Goal: Task Accomplishment & Management: Manage account settings

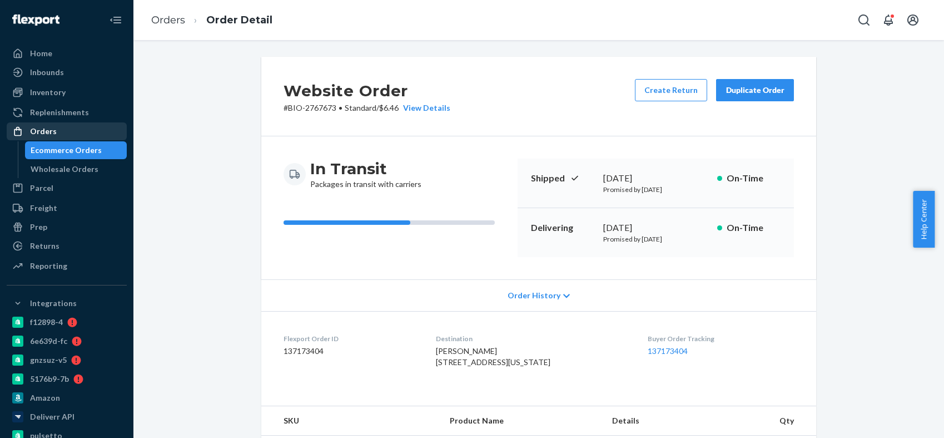
drag, startPoint x: 0, startPoint y: 0, endPoint x: 63, endPoint y: 132, distance: 146.8
click at [63, 132] on div "Orders" at bounding box center [67, 131] width 118 height 16
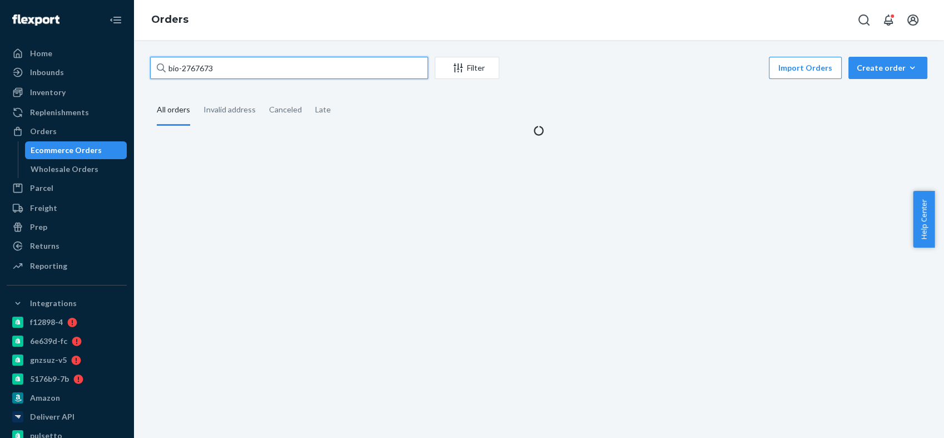
click at [207, 65] on input "bio-2767673" at bounding box center [289, 68] width 278 height 22
click at [206, 65] on input "bio-2767673" at bounding box center [289, 68] width 278 height 22
paste input "34777"
type input "bio-2734777"
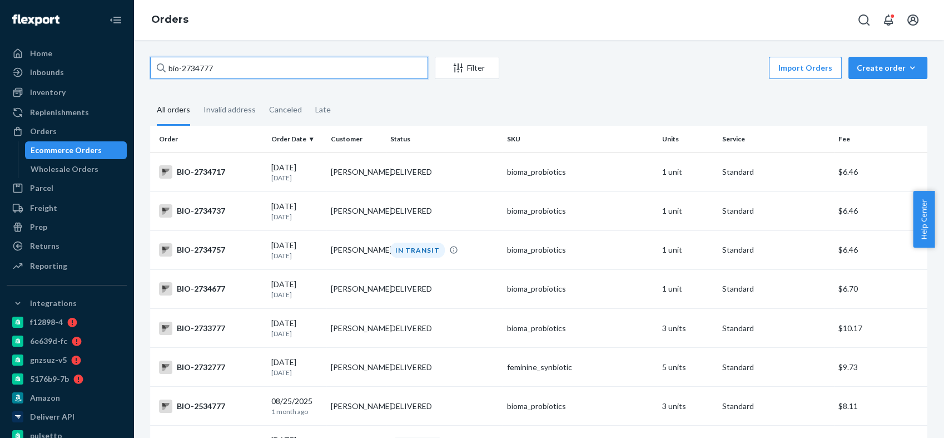
drag, startPoint x: 215, startPoint y: 68, endPoint x: 167, endPoint y: 67, distance: 47.3
click at [167, 67] on input "bio-2734777" at bounding box center [289, 68] width 278 height 22
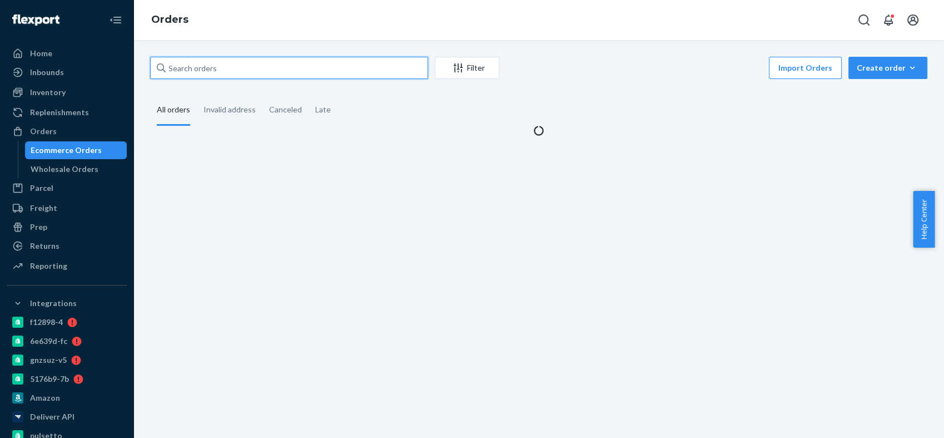
paste input "bio-2734777"
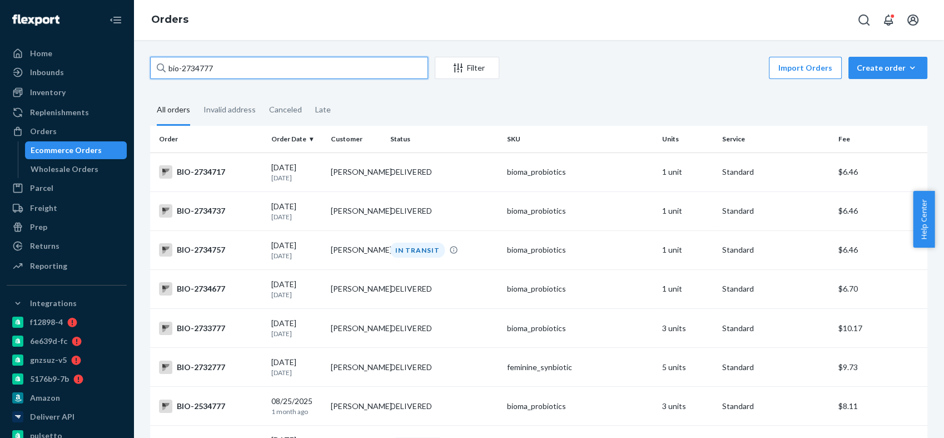
click at [200, 63] on input "bio-2734777" at bounding box center [289, 68] width 278 height 22
click at [205, 66] on input "bio-2734777" at bounding box center [289, 68] width 278 height 22
paste input "[STREET_ADDRESS],"
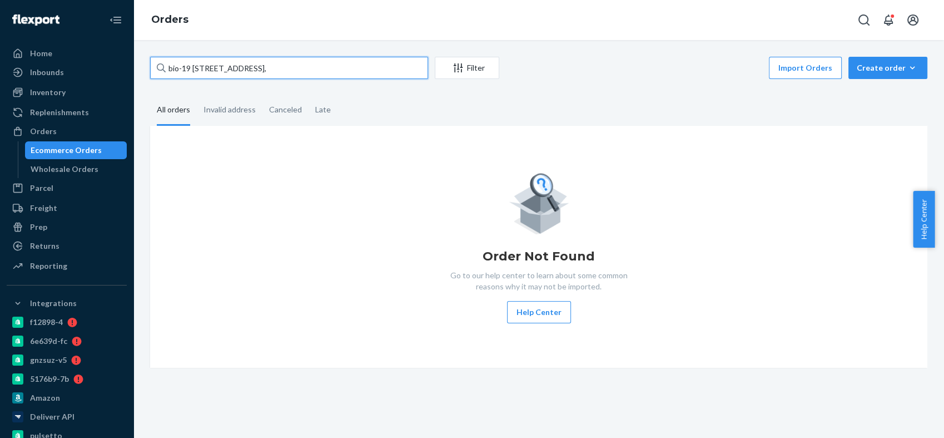
drag, startPoint x: 184, startPoint y: 67, endPoint x: 164, endPoint y: 66, distance: 20.1
click at [164, 66] on div "bio-19 [STREET_ADDRESS]," at bounding box center [289, 68] width 278 height 22
click at [262, 63] on input "[STREET_ADDRESS]," at bounding box center [289, 68] width 278 height 22
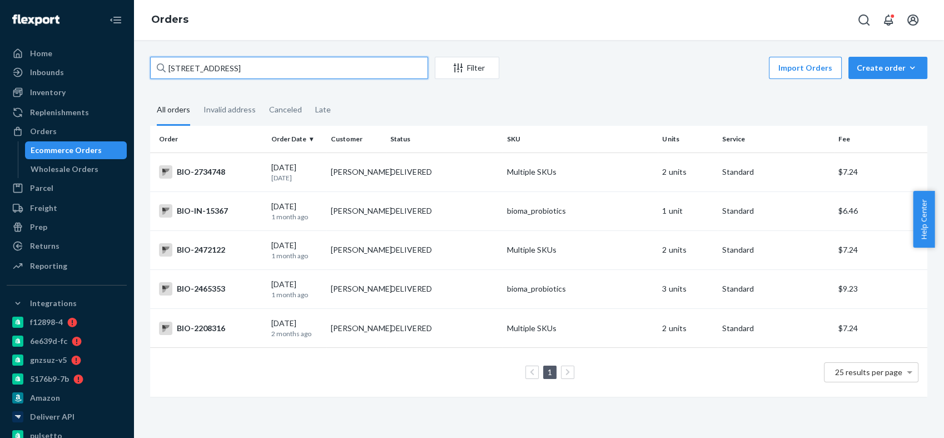
type input "[STREET_ADDRESS]"
click at [200, 165] on div "BIO-2734748" at bounding box center [210, 171] width 103 height 13
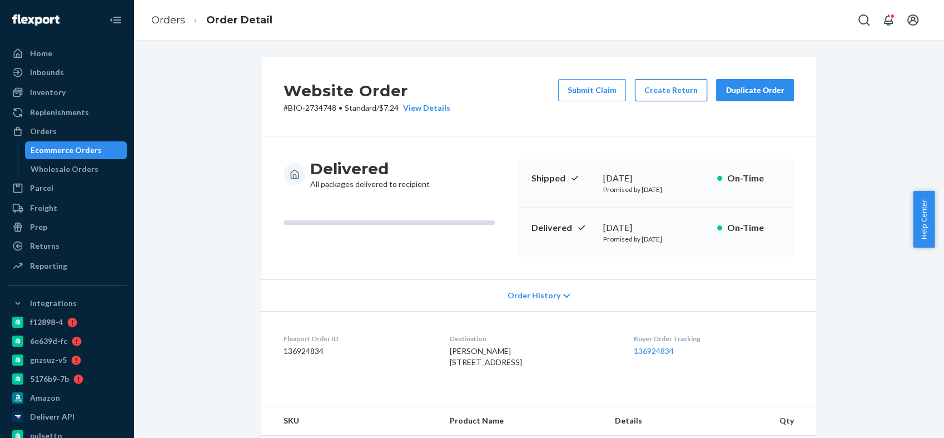
click at [657, 89] on button "Create Return" at bounding box center [671, 90] width 72 height 22
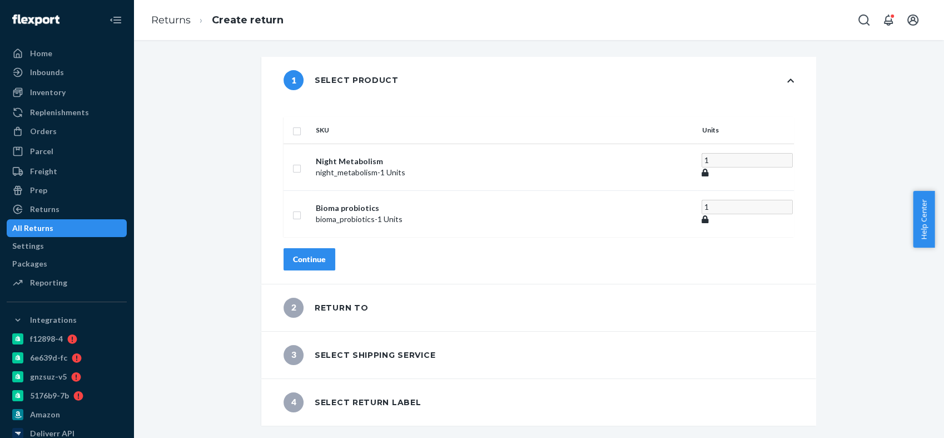
click at [301, 124] on input "checkbox" at bounding box center [297, 130] width 9 height 12
checkbox input "true"
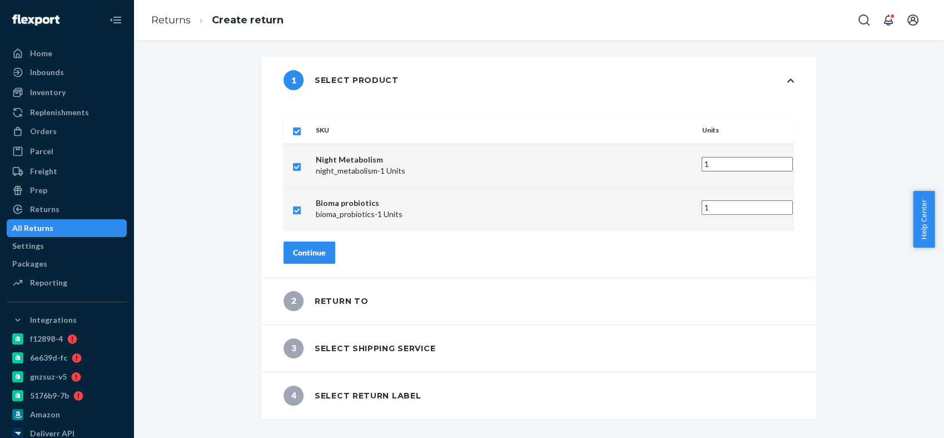
click at [326, 247] on div "Continue" at bounding box center [309, 252] width 33 height 11
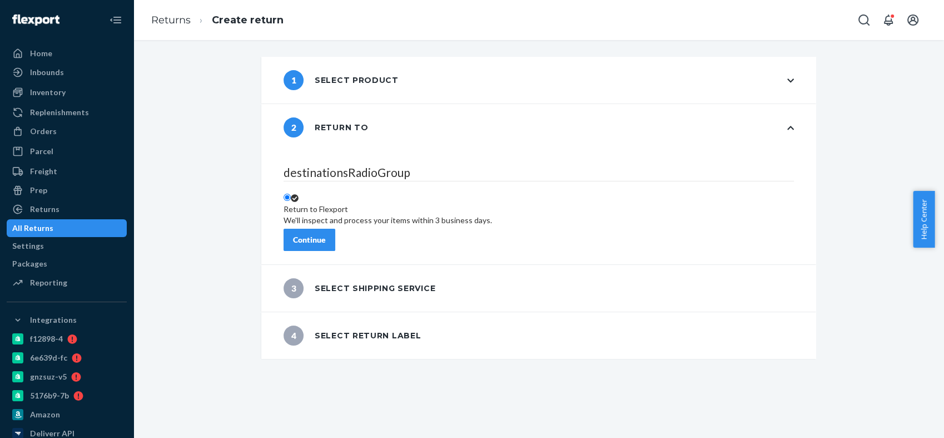
click at [335, 239] on button "Continue" at bounding box center [310, 240] width 52 height 22
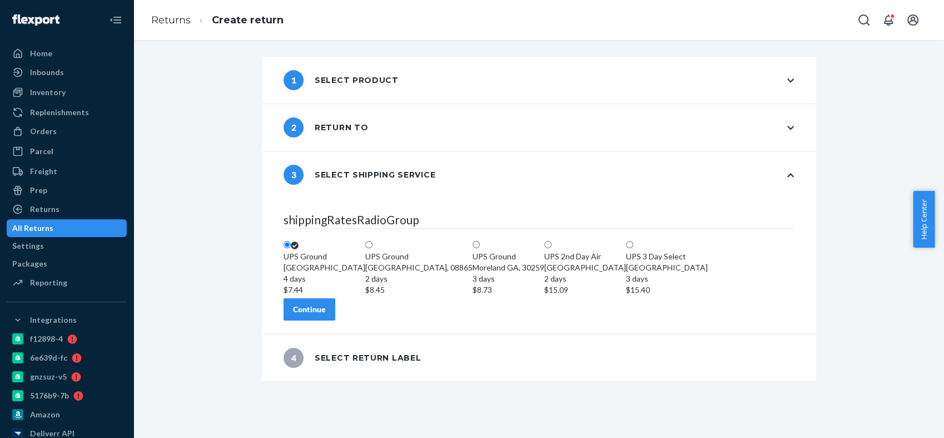
click at [326, 315] on div "Continue" at bounding box center [309, 309] width 33 height 11
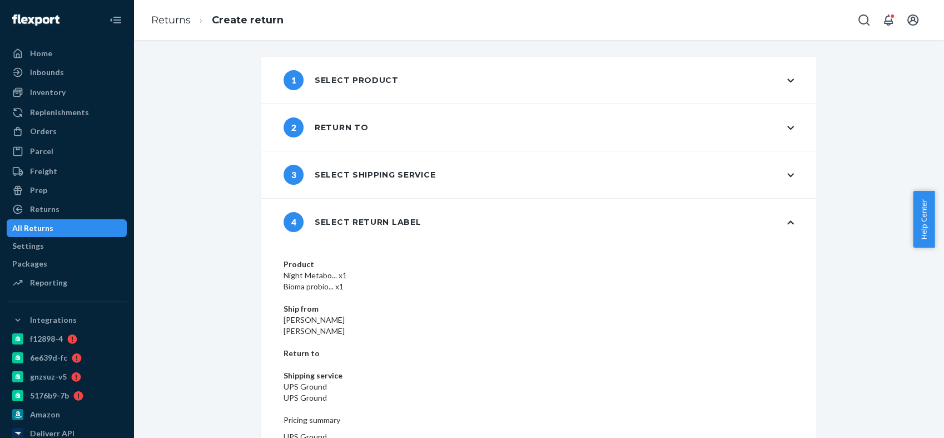
click at [441, 314] on dd "[PERSON_NAME]" at bounding box center [539, 319] width 511 height 11
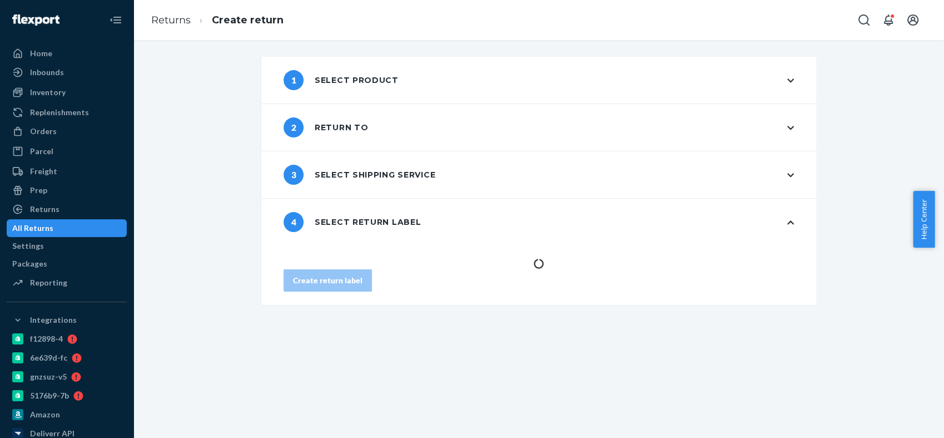
scroll to position [0, 0]
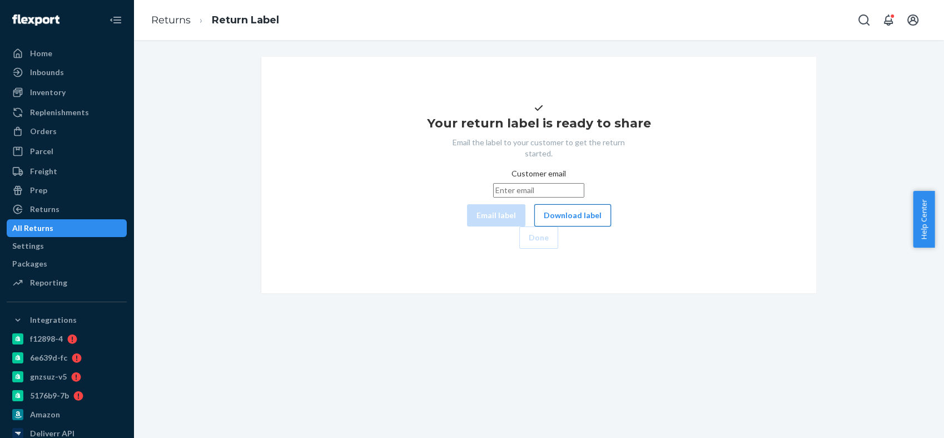
click at [543, 226] on button "Download label" at bounding box center [573, 215] width 77 height 22
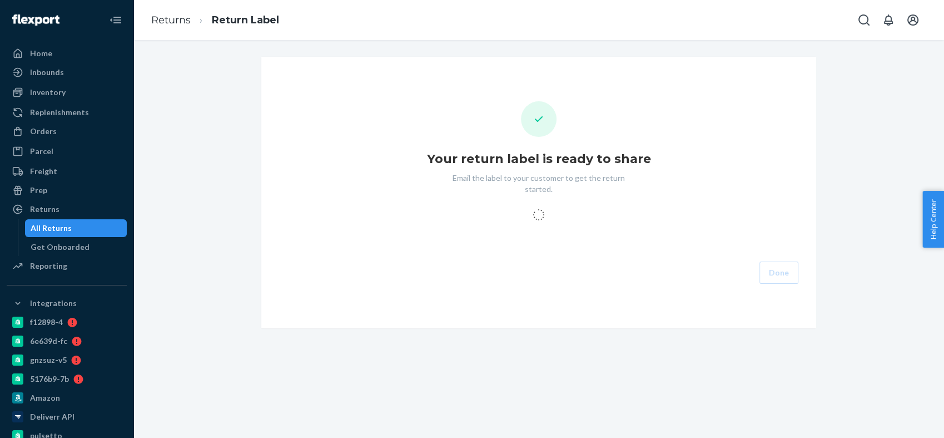
drag, startPoint x: 42, startPoint y: 131, endPoint x: 115, endPoint y: 101, distance: 78.1
click at [42, 131] on div "Orders" at bounding box center [43, 131] width 27 height 11
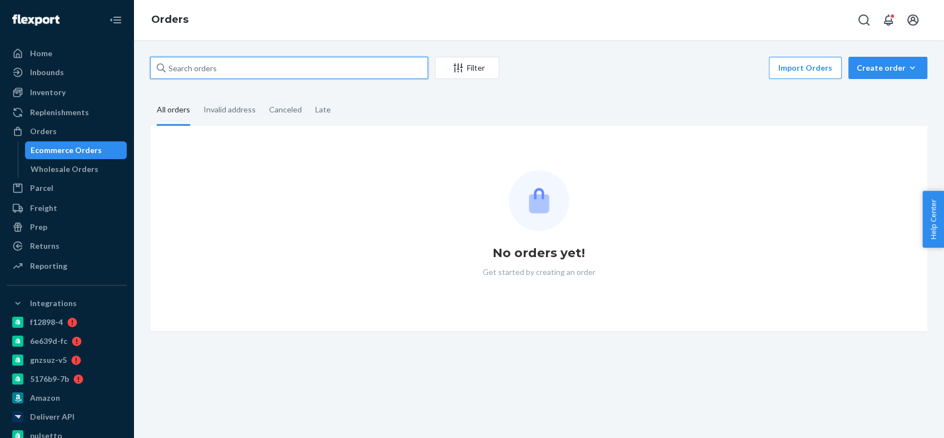
click at [205, 66] on input "text" at bounding box center [289, 68] width 278 height 22
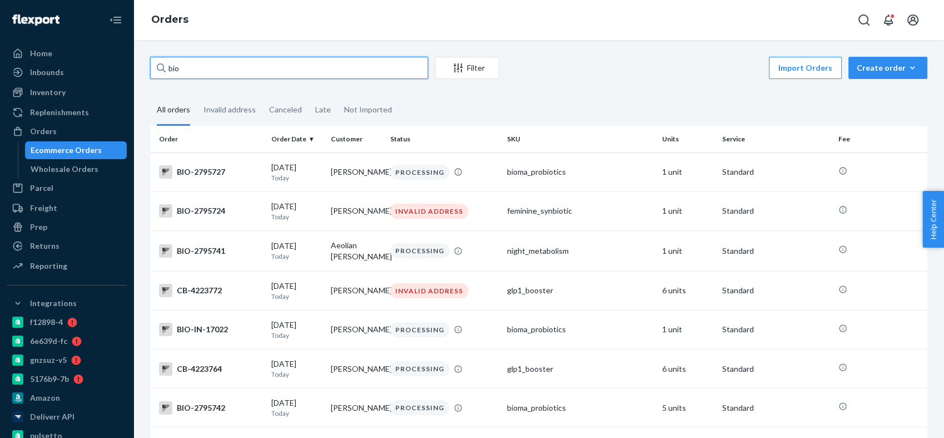
paste input "1422821"
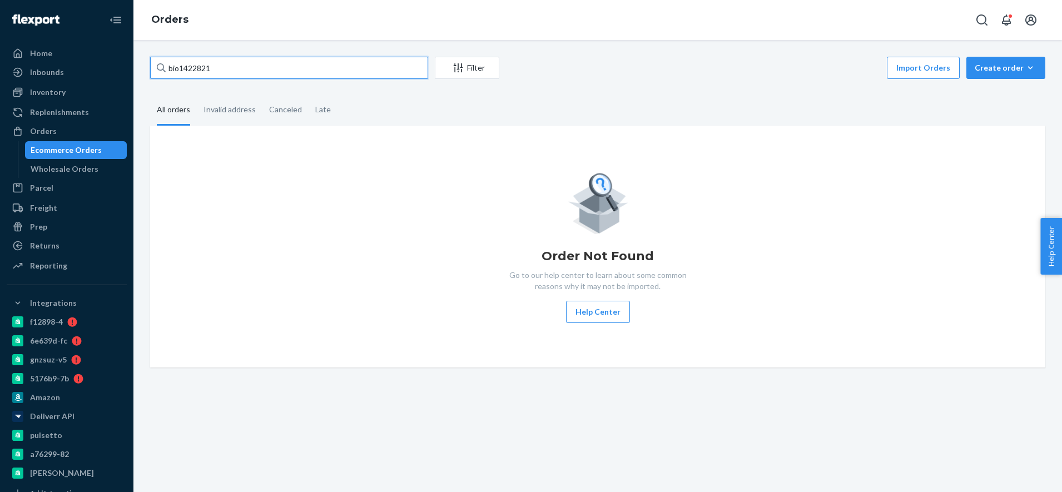
click at [182, 67] on input "bio1422821" at bounding box center [289, 68] width 278 height 22
type input "bio-1422821"
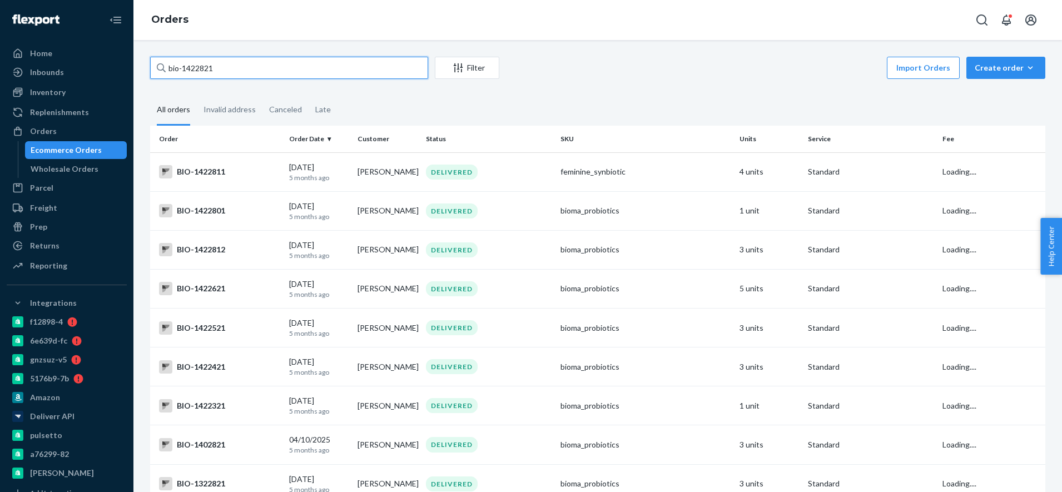
drag, startPoint x: 219, startPoint y: 70, endPoint x: 157, endPoint y: 67, distance: 61.3
click at [157, 67] on div "bio-1422821" at bounding box center [289, 68] width 278 height 22
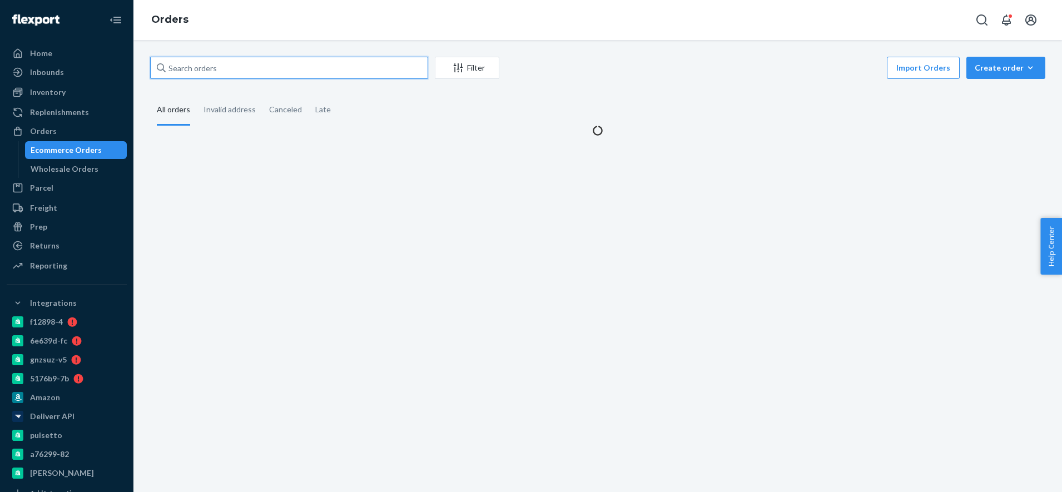
paste input "bio-1422821"
type input "bio-1422821"
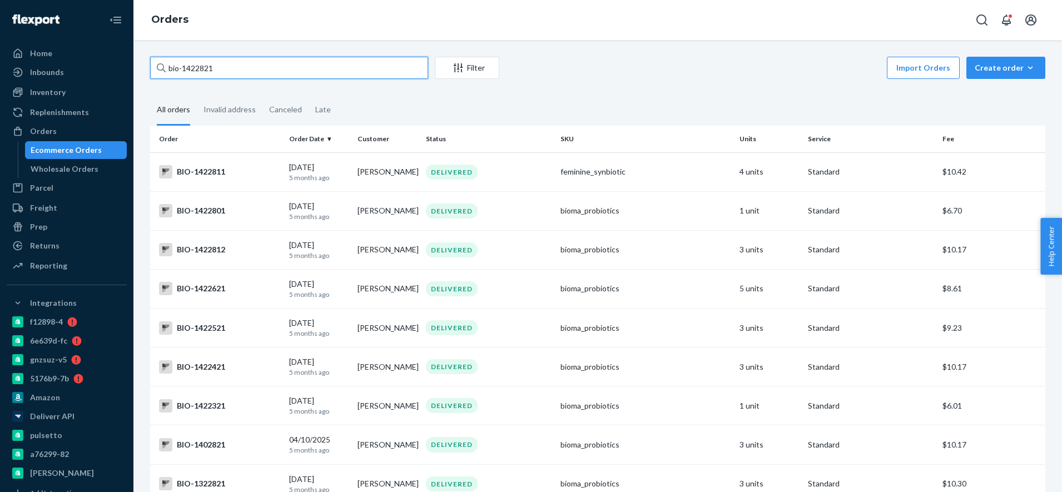
drag, startPoint x: 209, startPoint y: 71, endPoint x: 166, endPoint y: 68, distance: 42.9
click at [166, 68] on input "bio-1422821" at bounding box center [289, 68] width 278 height 22
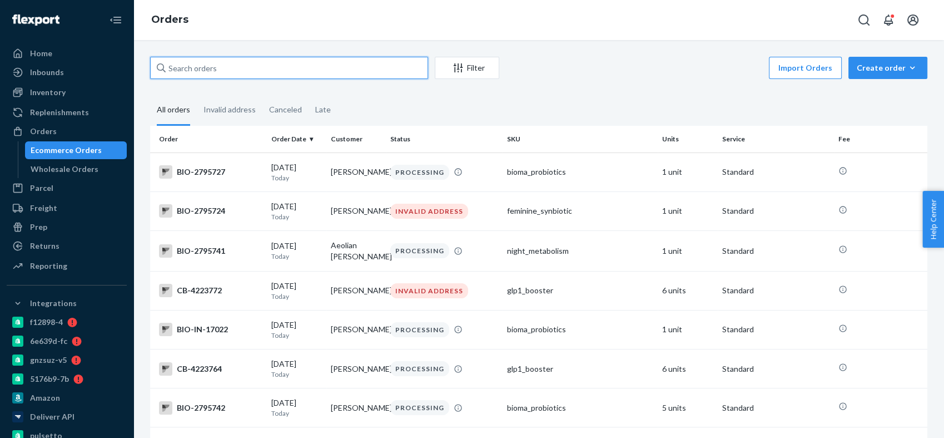
paste input "bio-1422821"
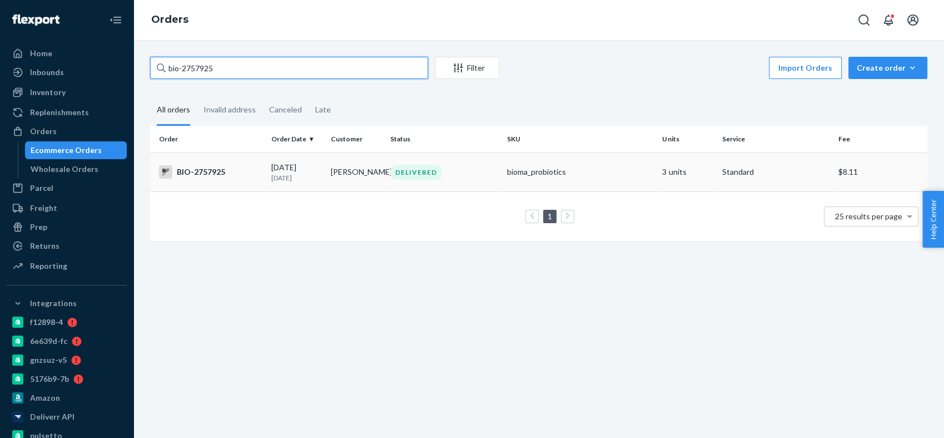
type input "bio-2757925"
click at [211, 167] on div "BIO-2757925" at bounding box center [210, 171] width 103 height 13
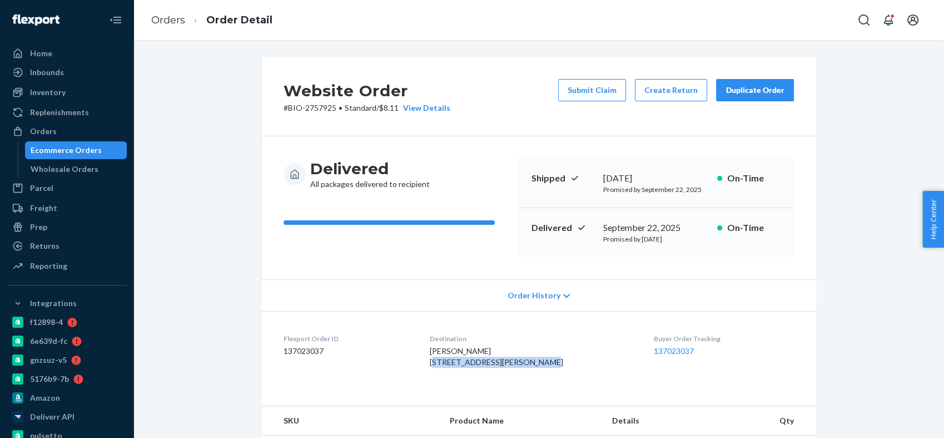
drag, startPoint x: 446, startPoint y: 361, endPoint x: 495, endPoint y: 369, distance: 50.2
click at [495, 367] on span "Elaine Shearer 158 Huron Ln Loda, IL 60948-9696 US" at bounding box center [496, 356] width 133 height 21
copy span "158 Huron Ln Loda, IL 60948"
click at [78, 131] on div "Orders" at bounding box center [67, 131] width 118 height 16
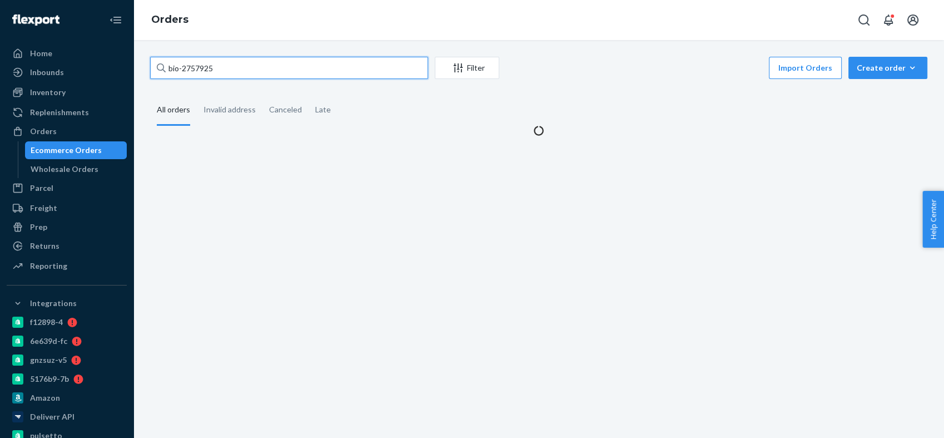
click at [191, 65] on input "bio-2757925" at bounding box center [289, 68] width 278 height 22
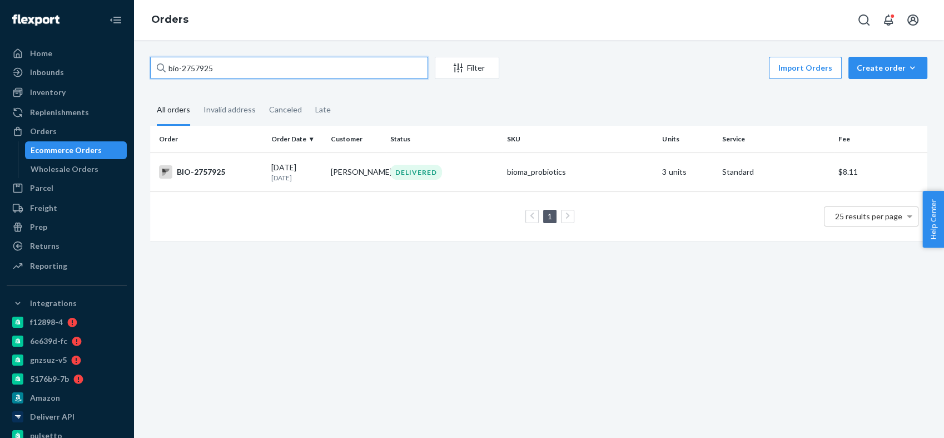
click at [191, 65] on input "bio-2757925" at bounding box center [289, 68] width 278 height 22
paste input "48696"
type input "bio-2748696"
click at [197, 174] on div "BIO-2748696" at bounding box center [210, 171] width 103 height 13
